Goal: Task Accomplishment & Management: Use online tool/utility

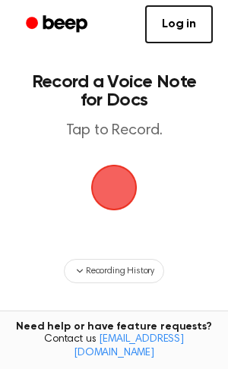
click at [93, 196] on span "button" at bounding box center [114, 187] width 43 height 43
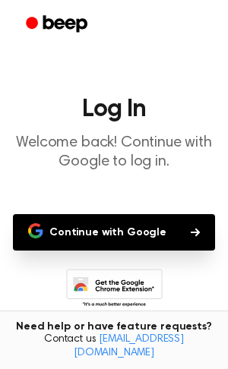
click at [80, 197] on main "Log In Welcome back! Continue with Google to log in. Continue with Google Don't…" at bounding box center [114, 232] width 228 height 465
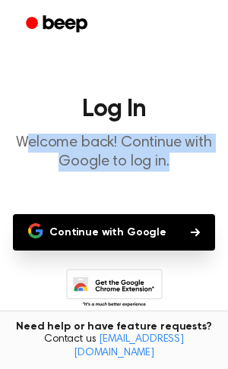
drag, startPoint x: 27, startPoint y: 136, endPoint x: 43, endPoint y: 182, distance: 49.0
click at [43, 182] on main "Log In Welcome back! Continue with Google to log in. Continue with Google Don't…" at bounding box center [114, 232] width 228 height 465
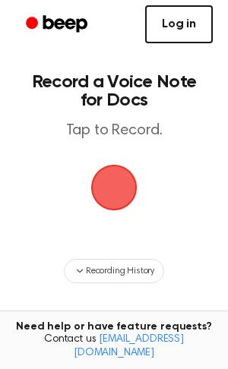
click at [186, 35] on link "Log in" at bounding box center [179, 24] width 68 height 38
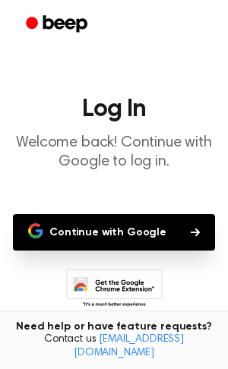
click at [122, 248] on button "Continue with Google" at bounding box center [114, 232] width 202 height 36
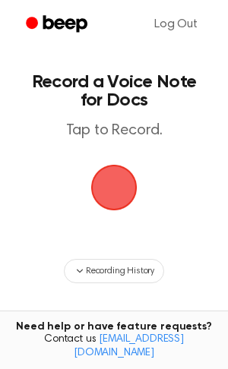
click at [137, 197] on main "Record a Voice Note for Docs Tap to Record. Recording History Tired of copying …" at bounding box center [114, 243] width 228 height 487
click at [135, 210] on main "Record a Voice Note for Docs Tap to Record. Recording History Tired of copying …" at bounding box center [114, 243] width 228 height 487
click at [135, 210] on span "button" at bounding box center [114, 187] width 61 height 61
click at [135, 210] on span "button" at bounding box center [114, 187] width 80 height 80
click at [135, 210] on span "button" at bounding box center [114, 188] width 82 height 82
